Goal: Find specific page/section: Find specific page/section

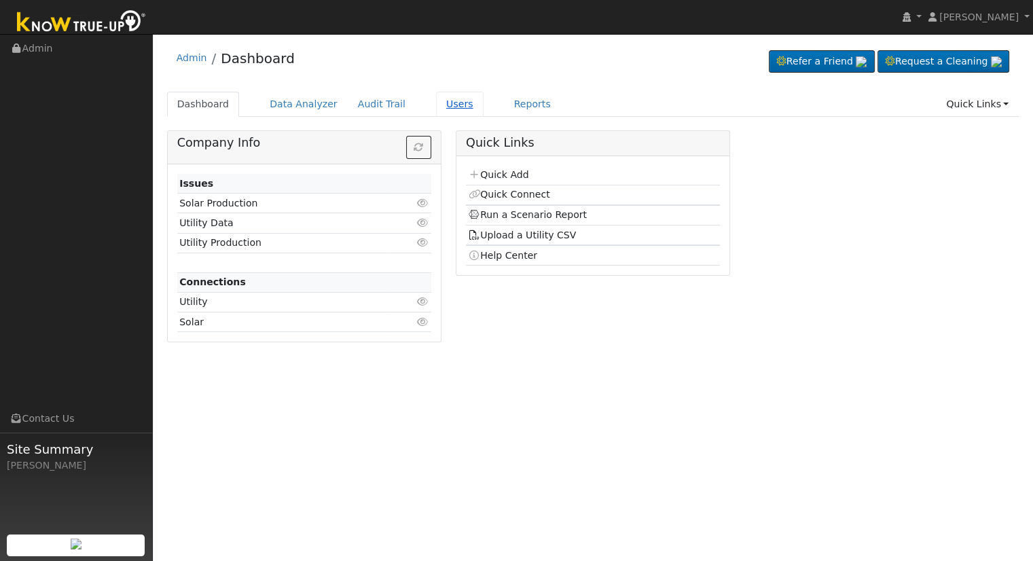
click at [436, 98] on link "Users" at bounding box center [460, 104] width 48 height 25
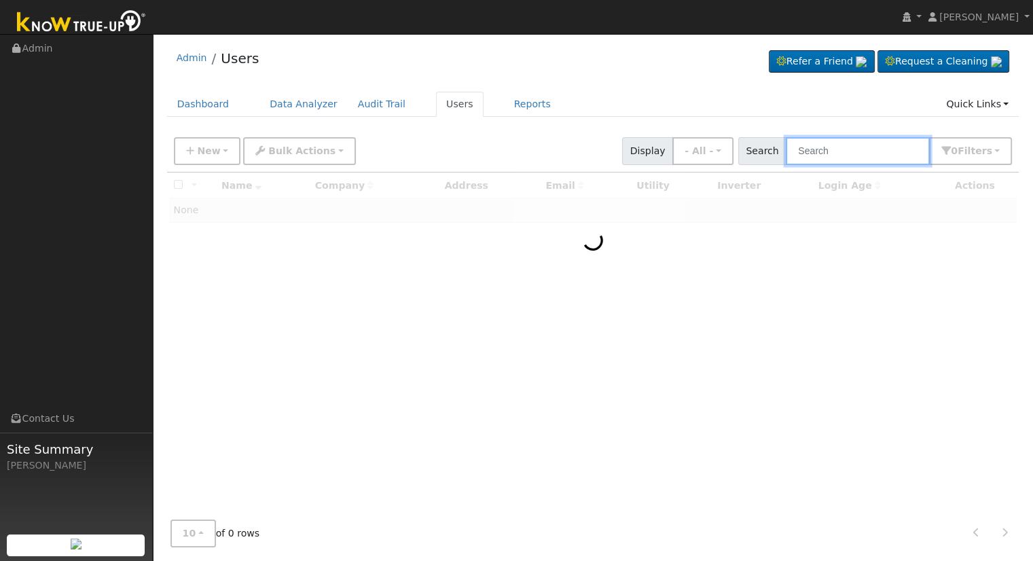
click at [848, 151] on input "text" at bounding box center [858, 151] width 144 height 28
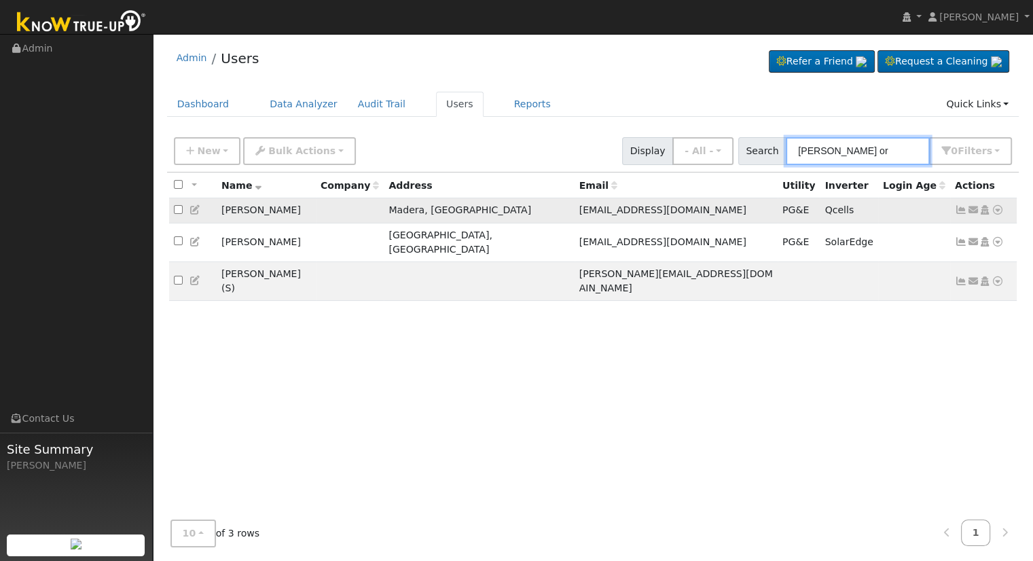
type input "[PERSON_NAME] or"
click at [999, 211] on icon at bounding box center [998, 210] width 12 height 10
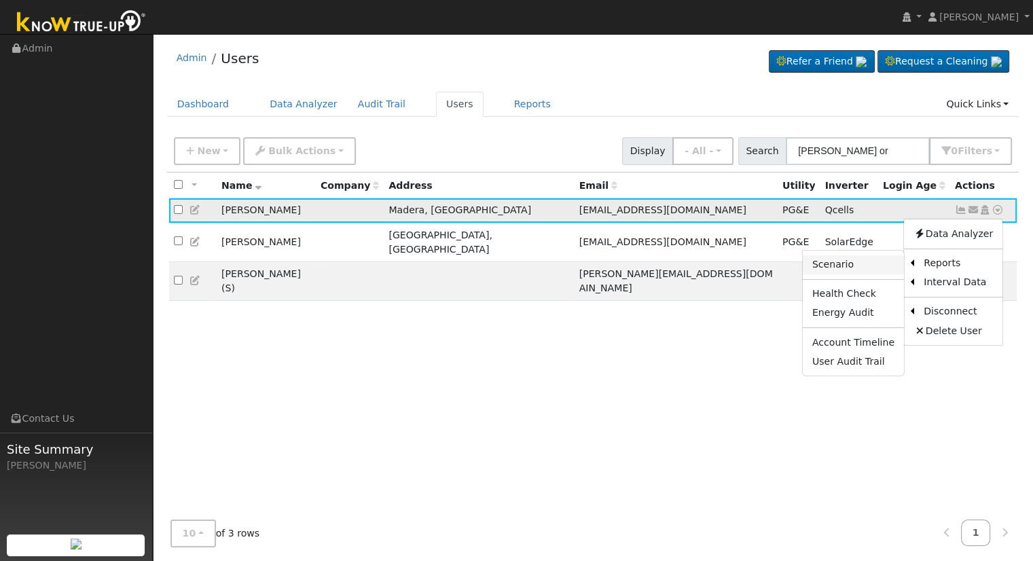
click at [856, 262] on link "Scenario" at bounding box center [853, 264] width 101 height 19
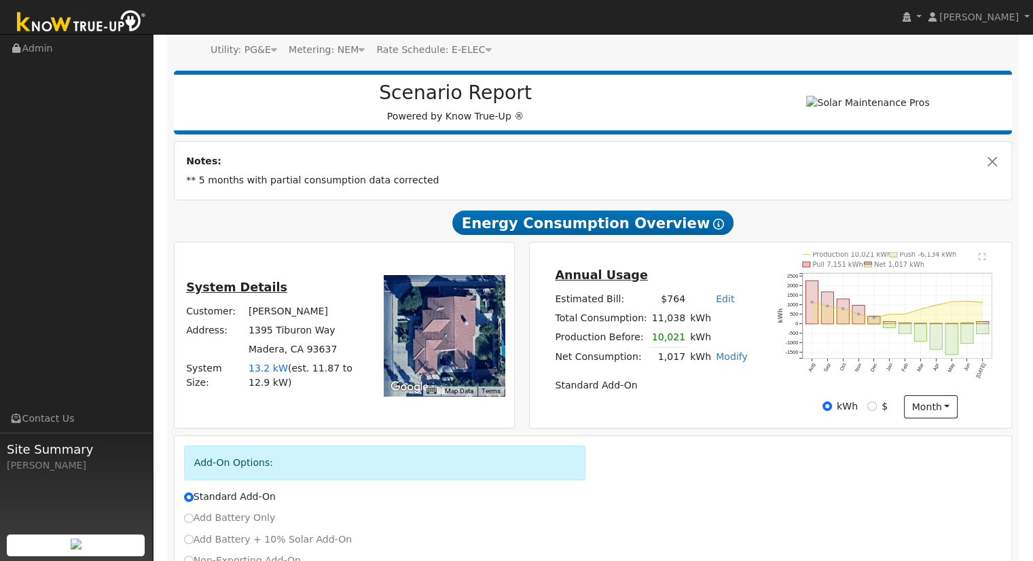
scroll to position [136, 0]
